Goal: Task Accomplishment & Management: Use online tool/utility

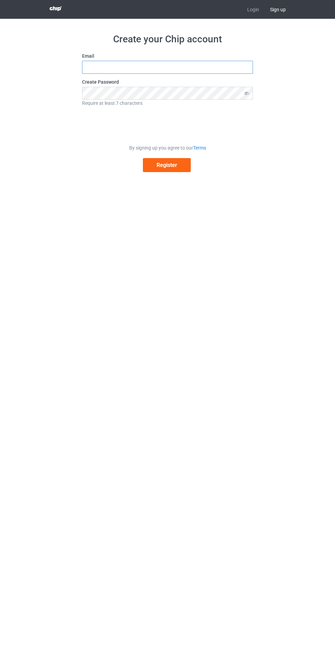
click at [216, 67] on input "text" at bounding box center [167, 67] width 171 height 13
click at [196, 67] on input "text" at bounding box center [167, 67] width 171 height 13
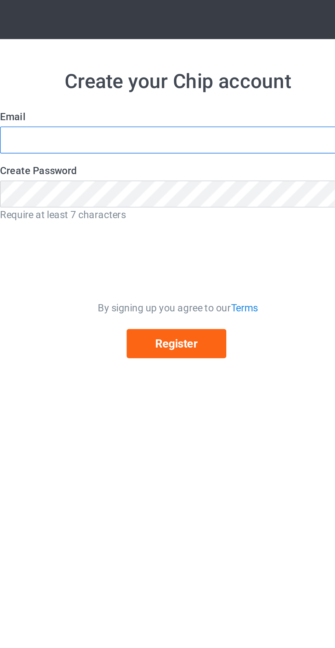
type input "[EMAIL_ADDRESS][DOMAIN_NAME]"
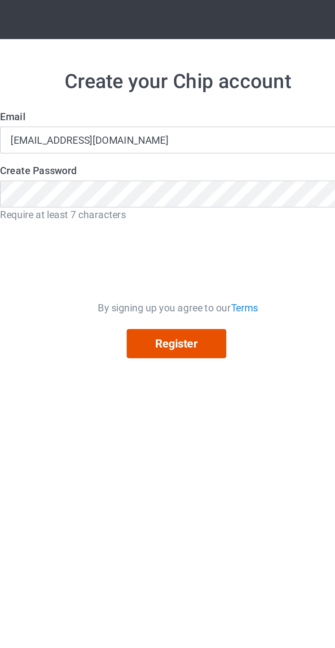
click at [179, 166] on button "Register" at bounding box center [167, 165] width 48 height 14
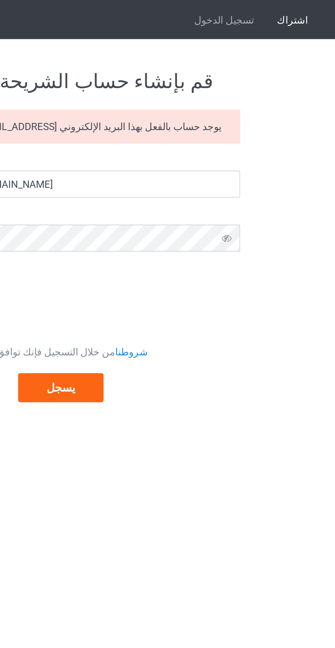
click at [260, 10] on font "تسجيل الدخول" at bounding box center [245, 9] width 29 height 5
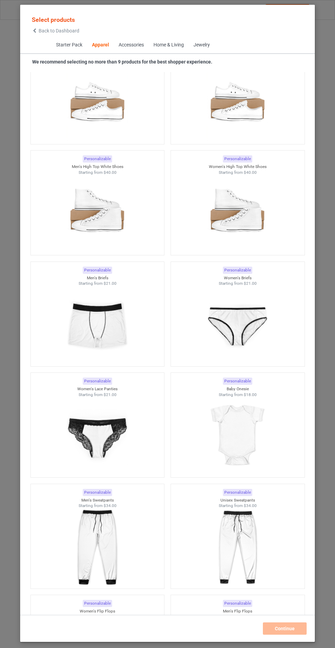
scroll to position [1409, 0]
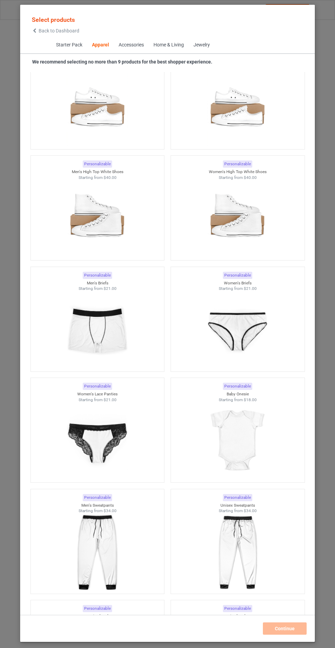
click at [119, 331] on img at bounding box center [97, 330] width 61 height 77
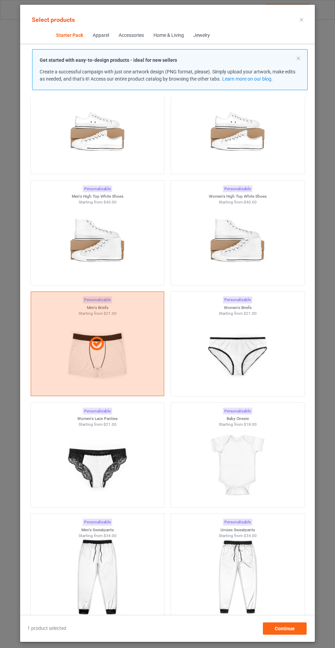
click at [122, 360] on div at bounding box center [98, 344] width 134 height 105
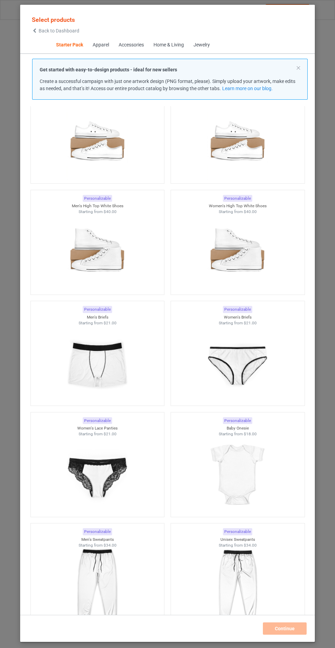
click at [250, 353] on img at bounding box center [237, 364] width 61 height 77
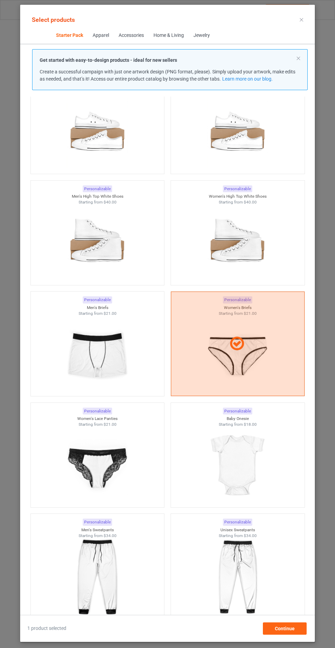
click at [130, 461] on div at bounding box center [98, 466] width 134 height 77
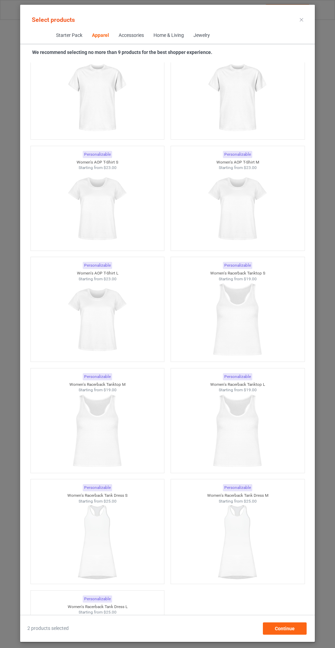
scroll to position [2188, 0]
click at [116, 438] on img at bounding box center [97, 431] width 61 height 77
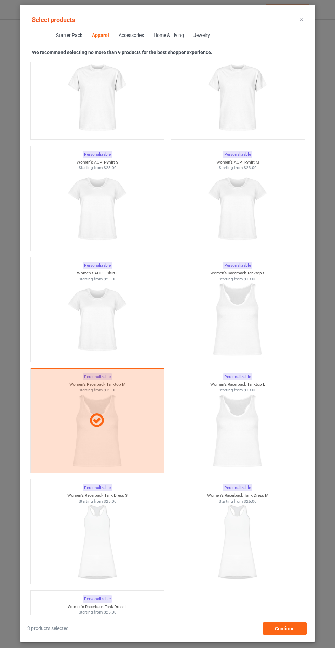
click at [268, 417] on img at bounding box center [237, 431] width 61 height 77
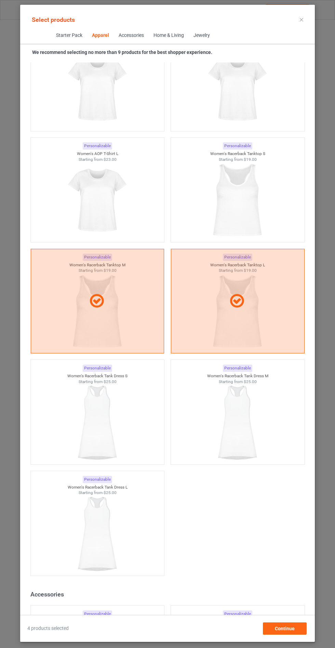
scroll to position [2309, 0]
click at [262, 397] on img at bounding box center [237, 421] width 61 height 77
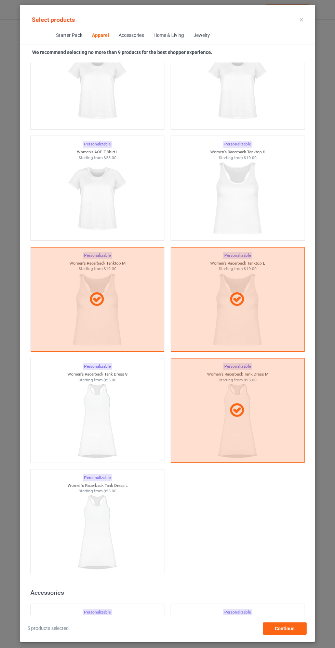
click at [141, 488] on div "Starting from $25.00" at bounding box center [98, 491] width 134 height 6
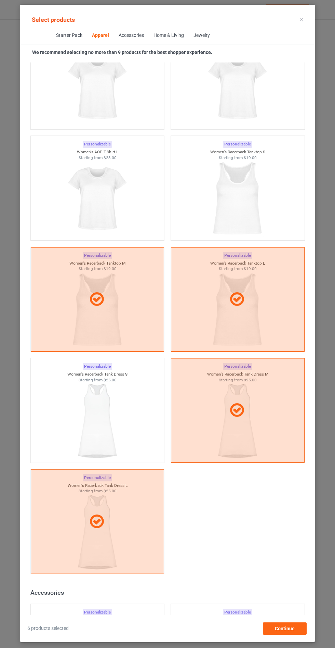
click at [125, 434] on img at bounding box center [97, 421] width 61 height 77
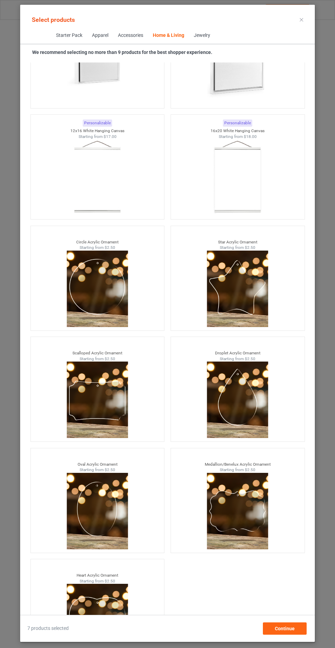
scroll to position [51, 0]
click at [292, 629] on span "Continue" at bounding box center [285, 628] width 20 height 5
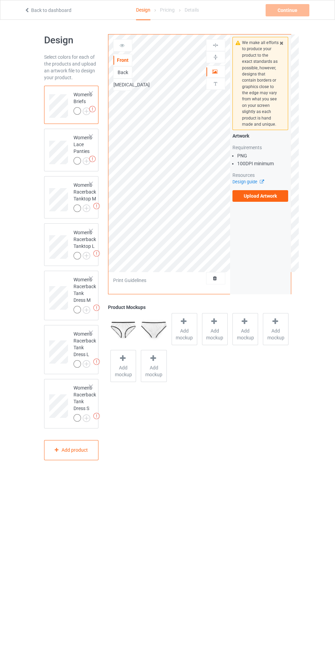
click at [184, 332] on span "Add mockup" at bounding box center [184, 335] width 25 height 14
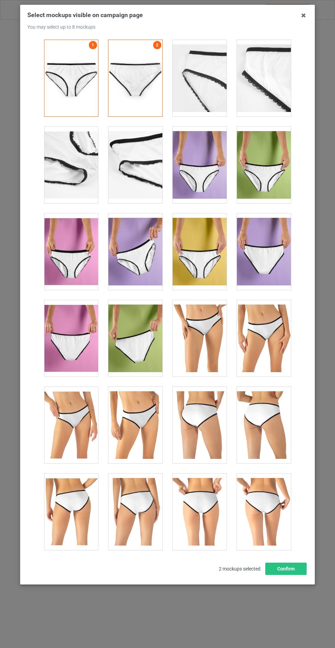
click at [303, 16] on icon at bounding box center [303, 15] width 11 height 11
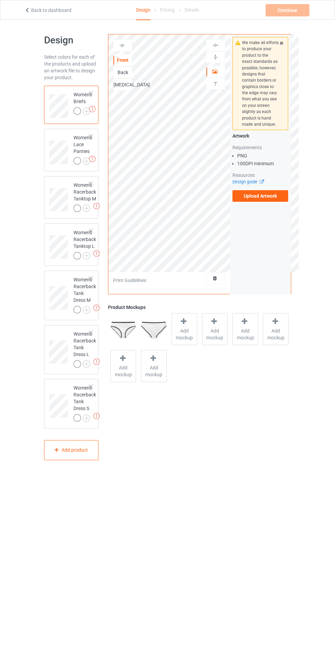
click at [91, 136] on div at bounding box center [90, 136] width 5 height 5
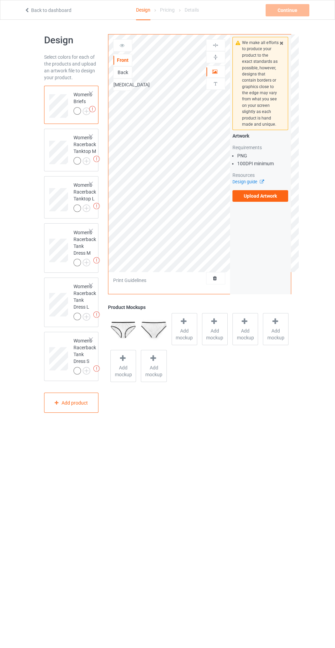
click at [185, 335] on span "Add mockup" at bounding box center [184, 335] width 25 height 14
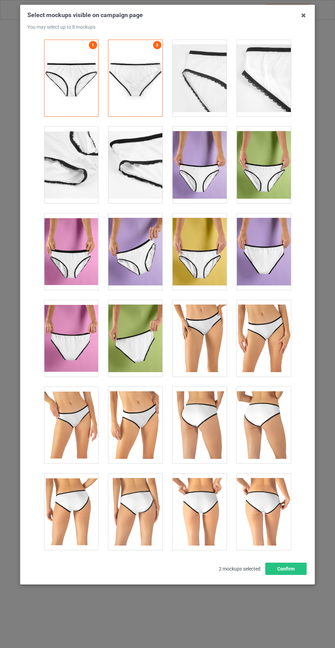
click at [303, 16] on icon at bounding box center [303, 15] width 11 height 11
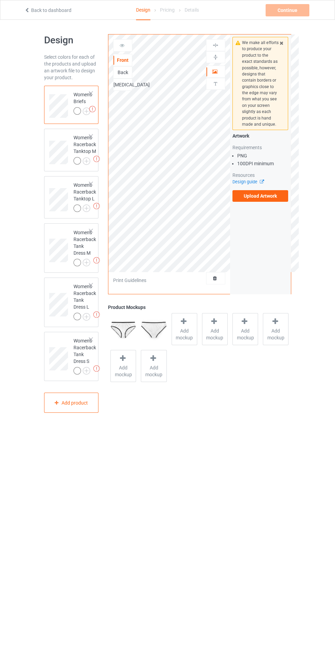
click at [79, 303] on div "Women's Racerback Tank Dress L" at bounding box center [84, 301] width 23 height 37
click at [185, 332] on span "Add mockup" at bounding box center [184, 335] width 25 height 14
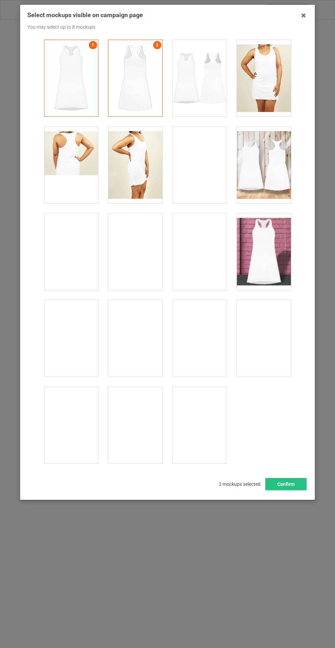
click at [303, 17] on icon at bounding box center [303, 15] width 11 height 11
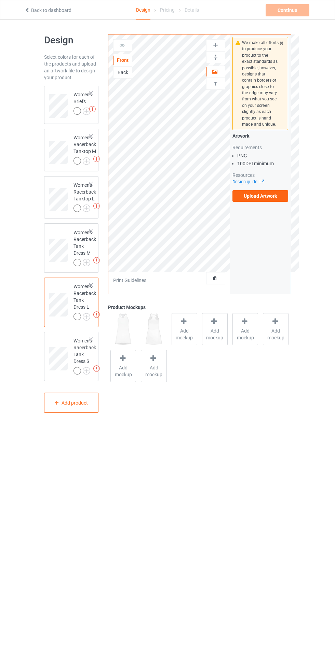
click at [91, 186] on div at bounding box center [90, 183] width 5 height 5
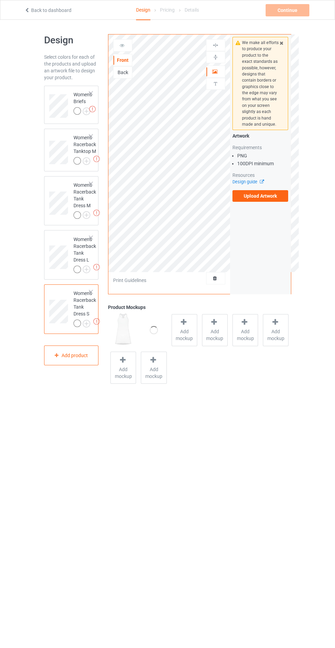
click at [184, 332] on span "Add mockup" at bounding box center [184, 335] width 25 height 14
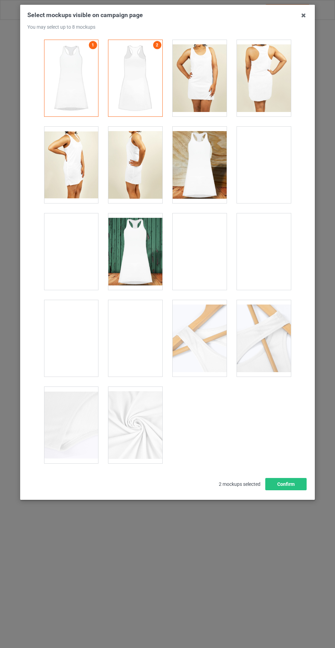
click at [301, 19] on icon at bounding box center [303, 15] width 11 height 11
